Goal: Task Accomplishment & Management: Manage account settings

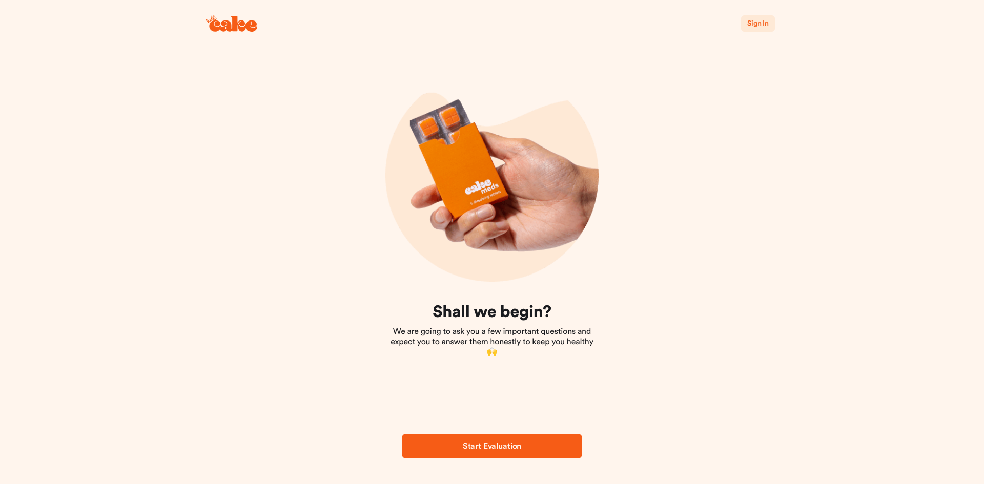
click at [770, 21] on button "Sign In" at bounding box center [758, 23] width 34 height 16
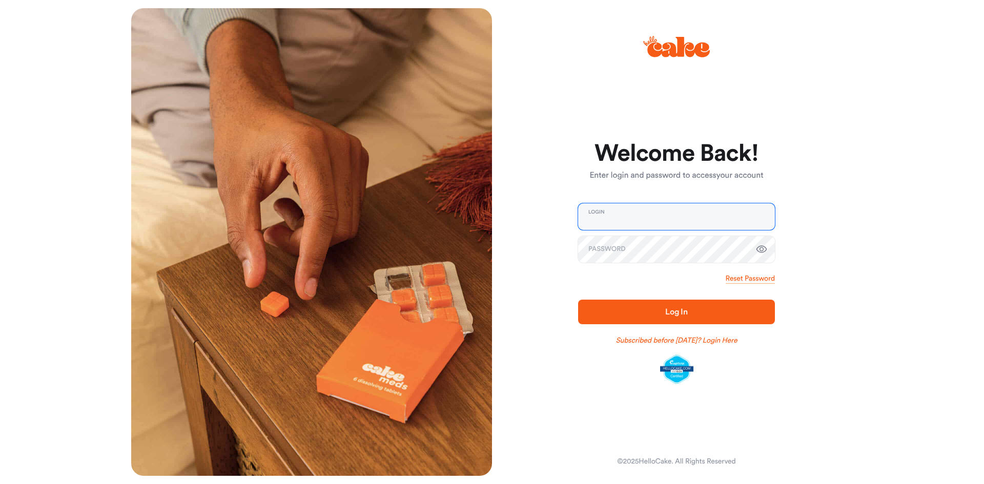
type input "**********"
click at [670, 310] on span "Log In" at bounding box center [676, 312] width 23 height 8
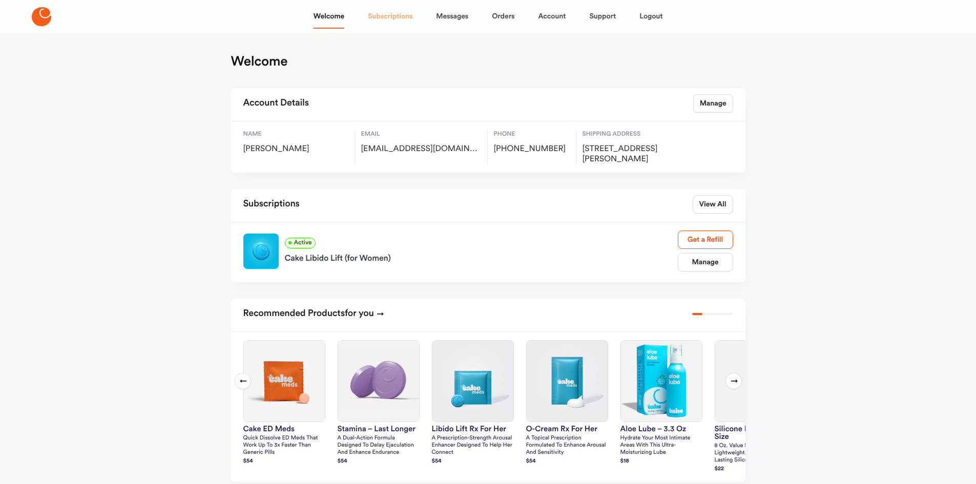
click at [382, 14] on link "Subscriptions" at bounding box center [390, 16] width 45 height 25
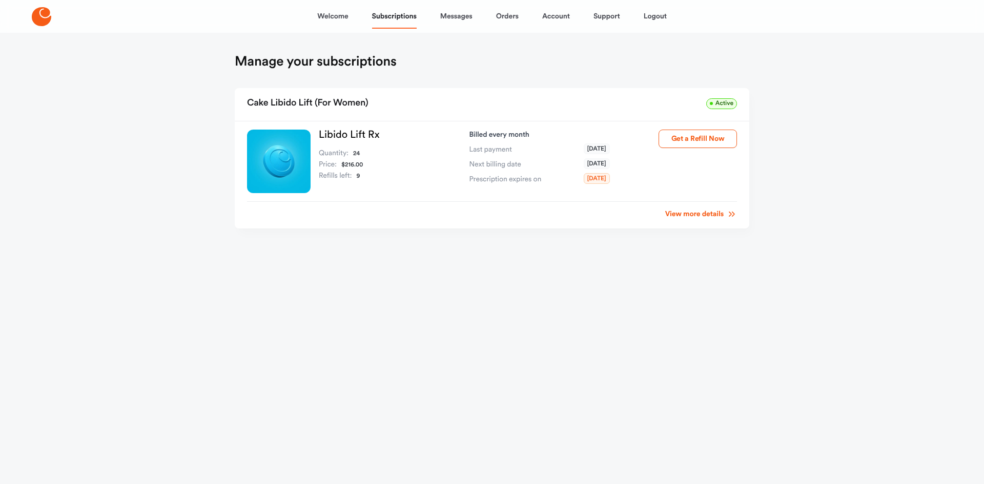
click at [689, 214] on link "View more details" at bounding box center [701, 214] width 72 height 10
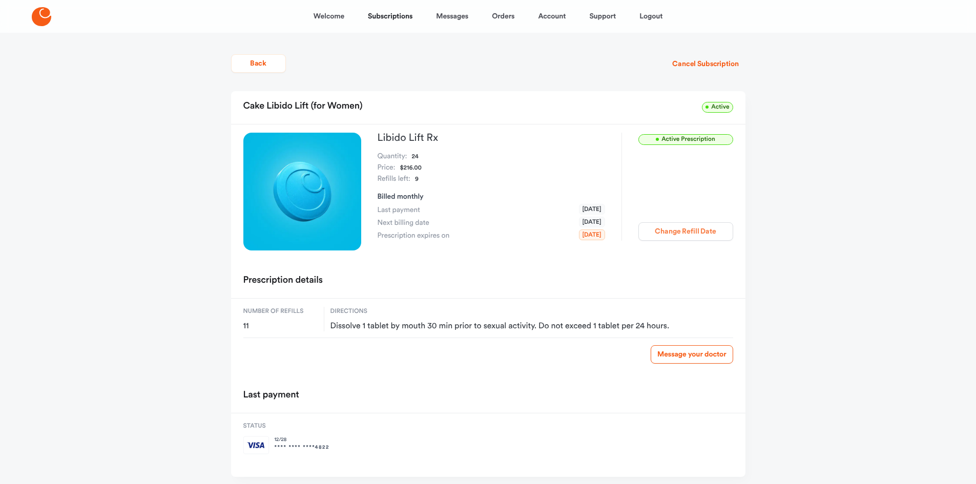
click at [691, 232] on button "Change Refill Date" at bounding box center [685, 231] width 95 height 18
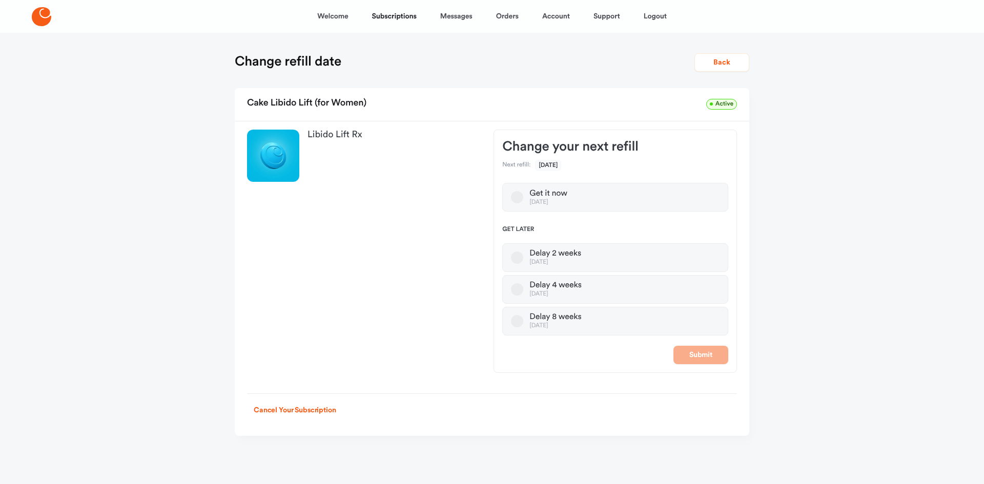
click at [514, 320] on button "Delay 8 weeks [DATE]" at bounding box center [517, 321] width 12 height 12
click at [698, 358] on button "Submit" at bounding box center [700, 355] width 55 height 18
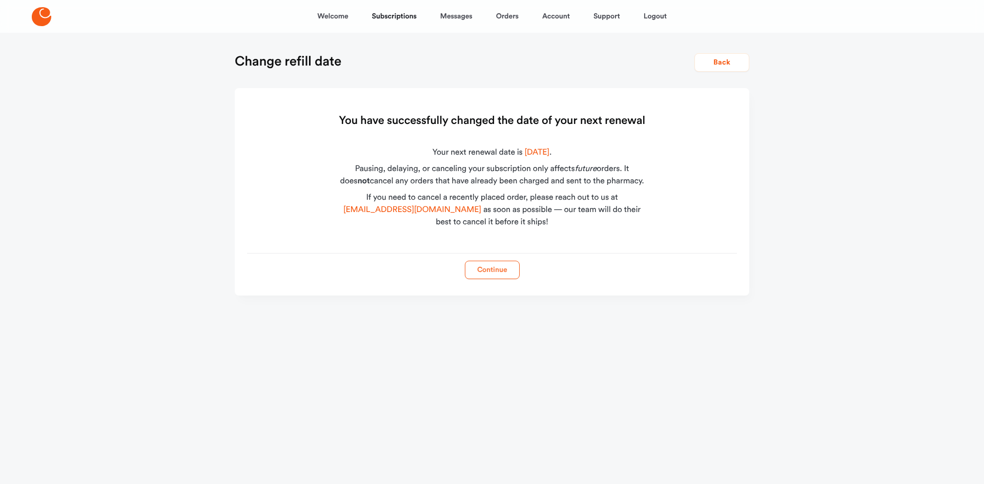
click at [499, 274] on button "Continue" at bounding box center [492, 270] width 55 height 18
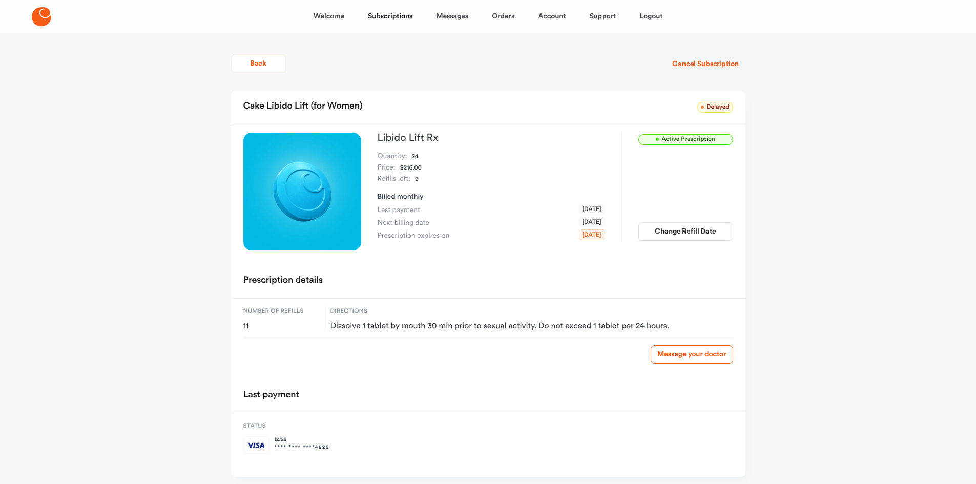
scroll to position [34, 0]
